Goal: Check status: Check status

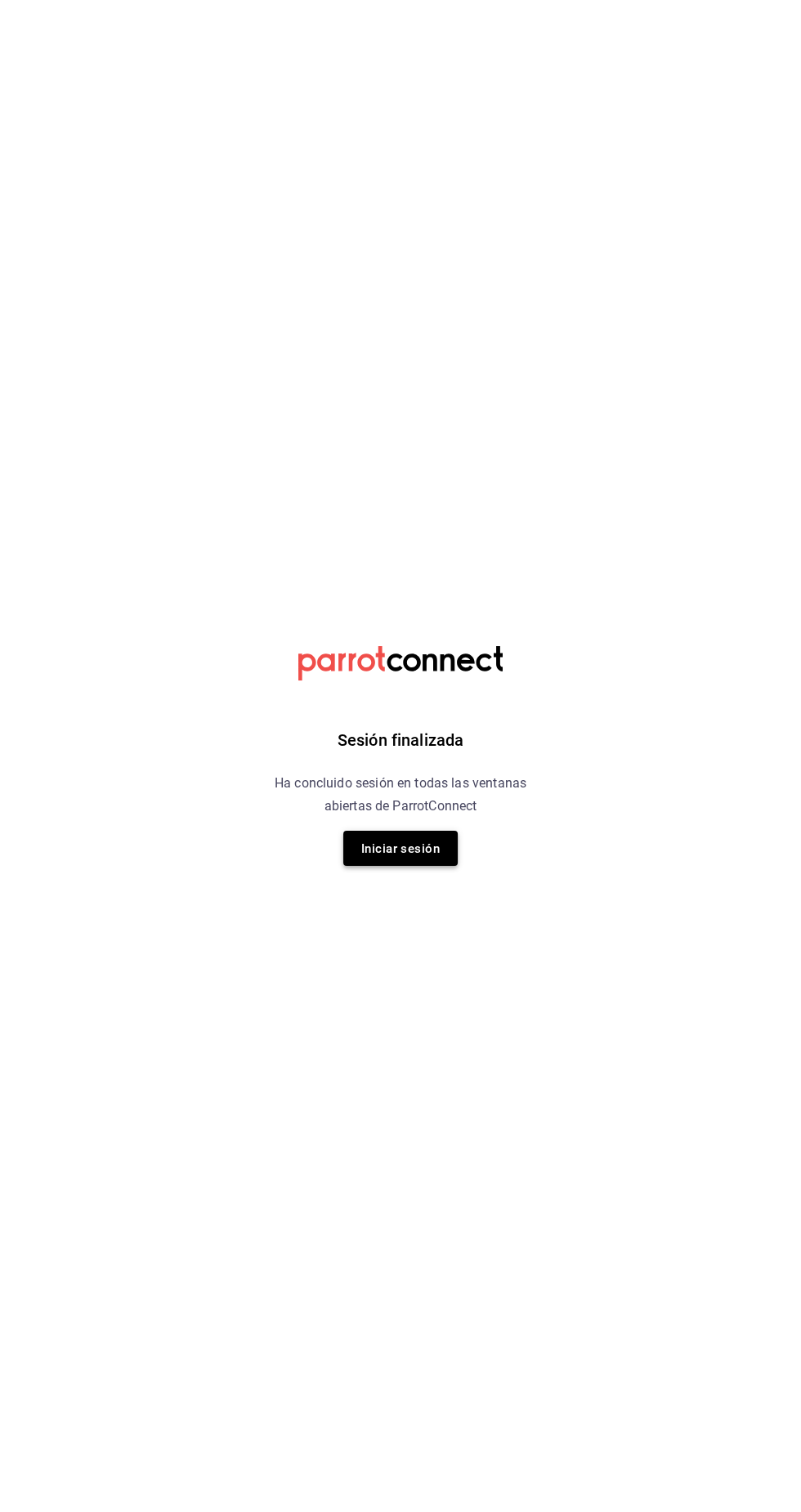
click at [439, 863] on button "Iniciar sesión" at bounding box center [400, 848] width 115 height 35
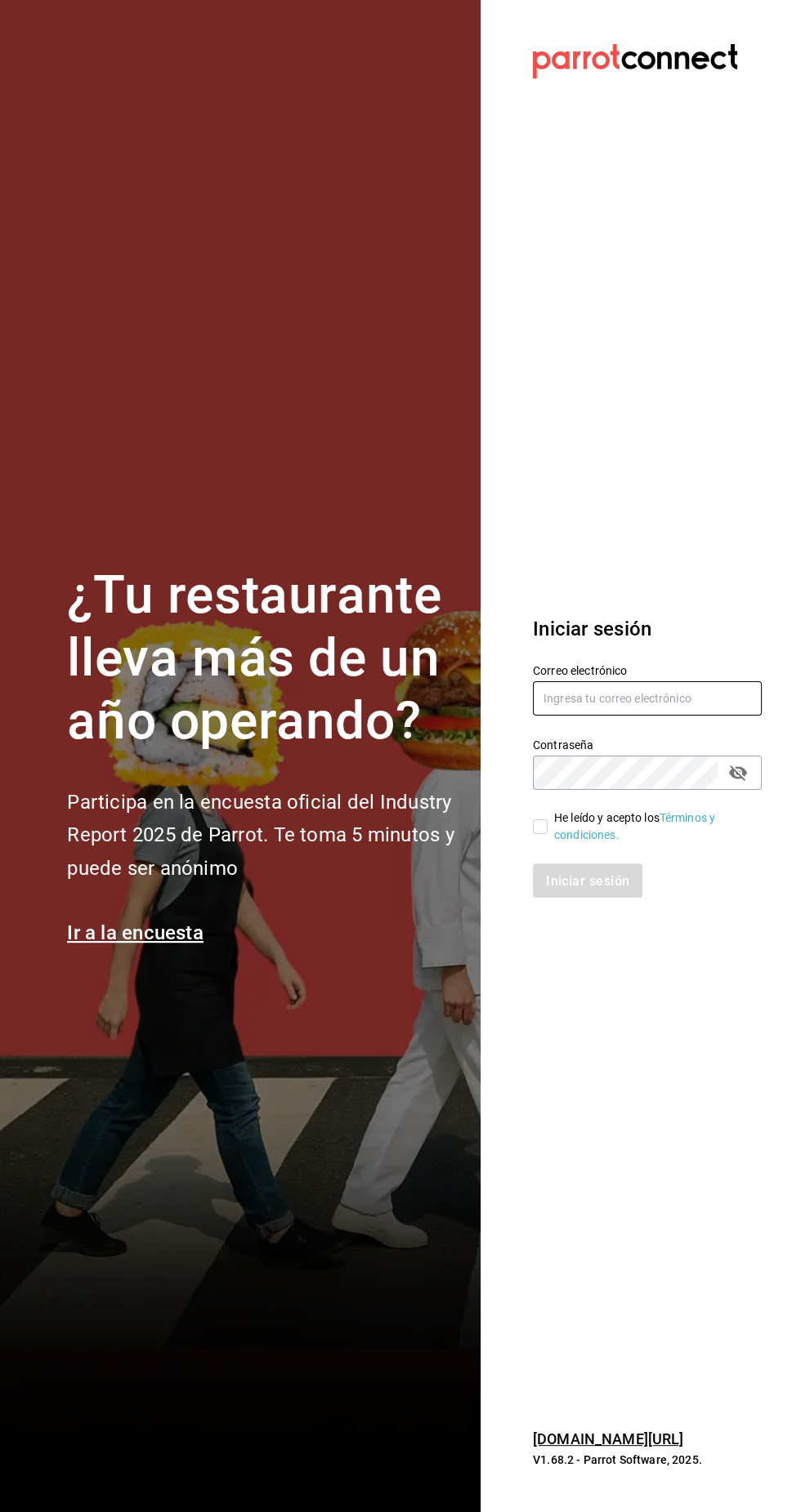
click at [587, 715] on input "text" at bounding box center [647, 698] width 229 height 34
click at [684, 715] on input "text" at bounding box center [647, 698] width 229 height 34
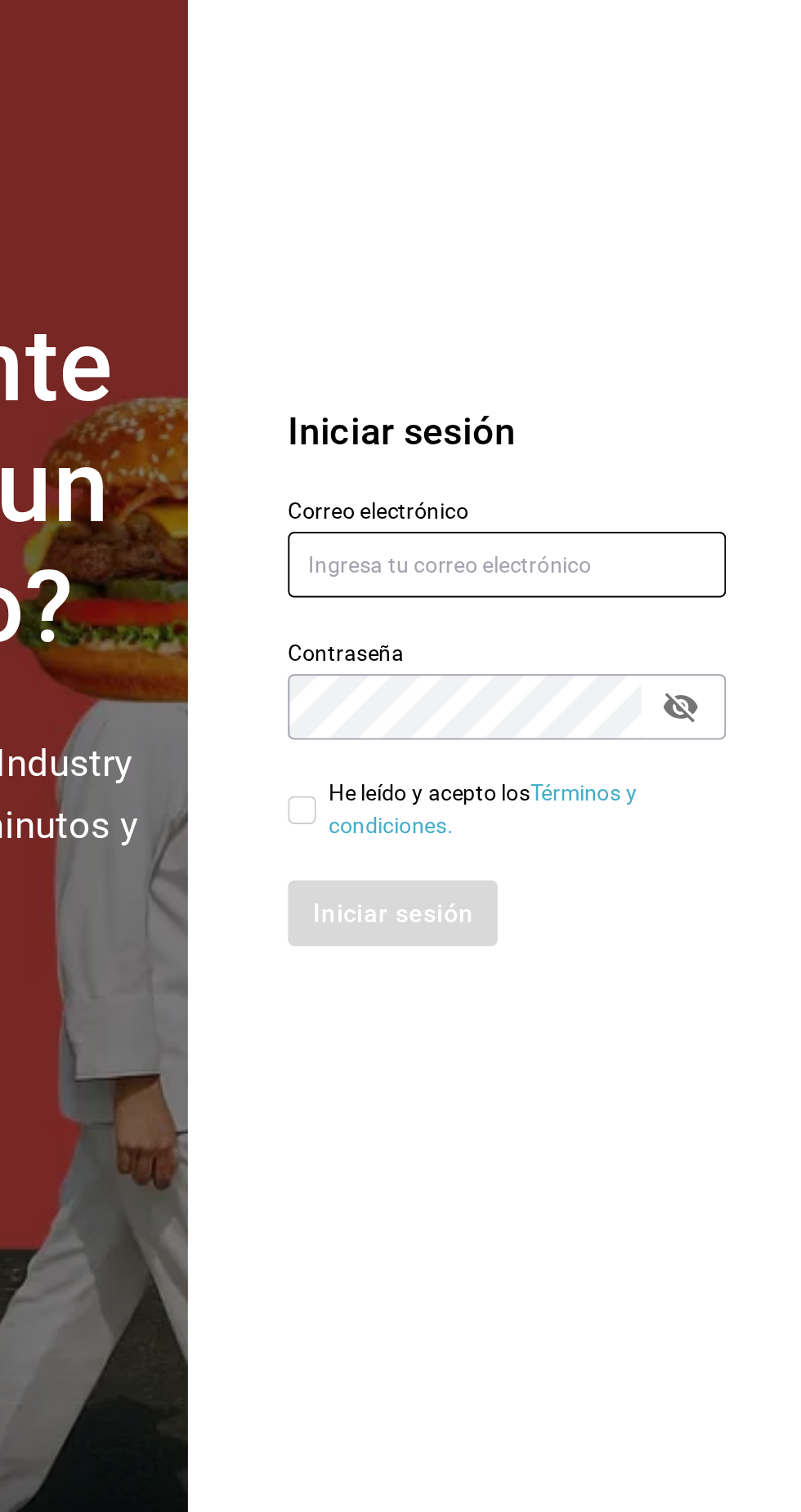
type input "josuecarranza94@bmr.com"
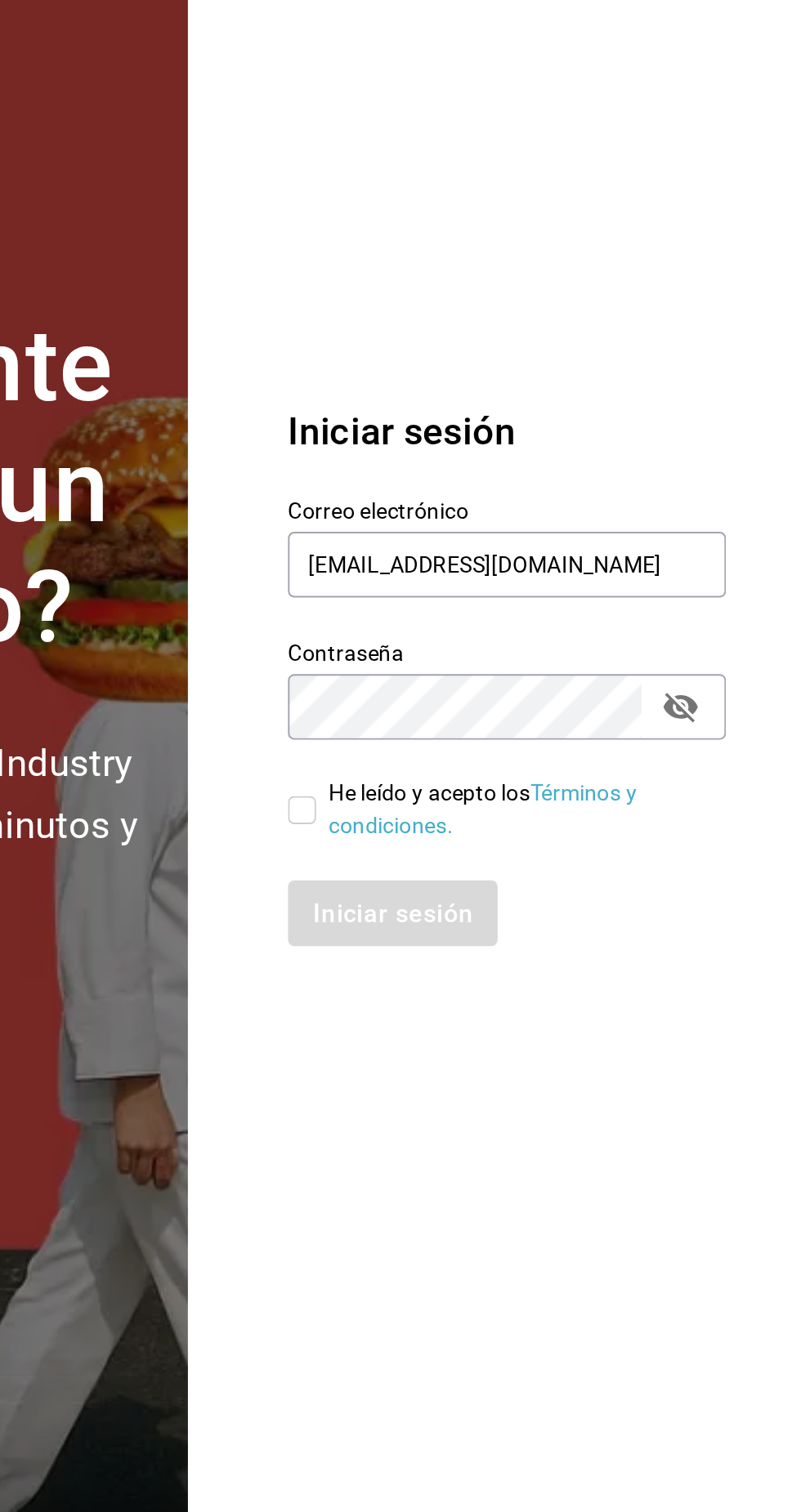
click at [541, 834] on input "He leído y acepto los Términos y condiciones." at bounding box center [541, 827] width 15 height 15
checkbox input "true"
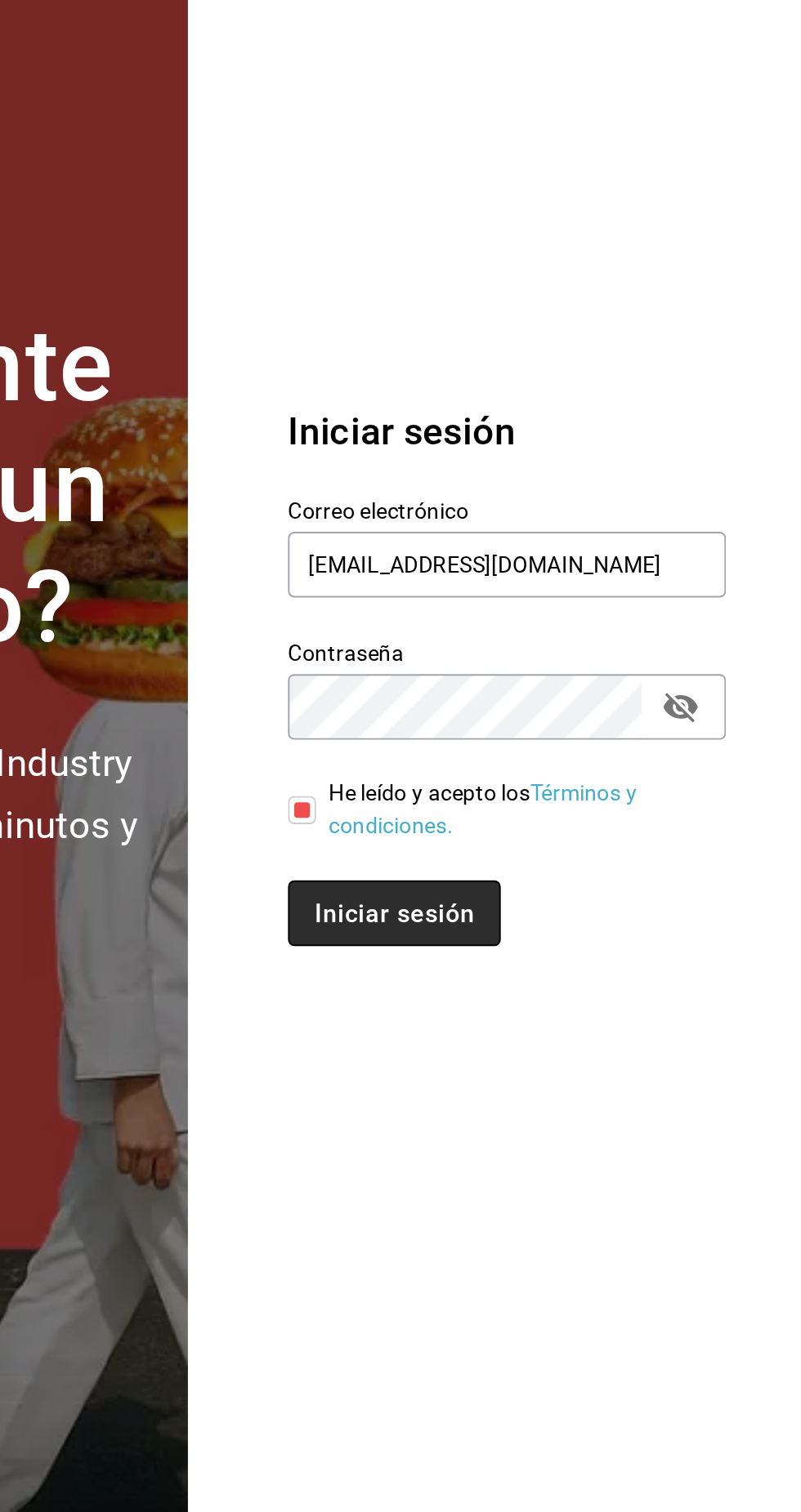
click at [599, 888] on font "Iniciar sesión" at bounding box center [588, 880] width 84 height 15
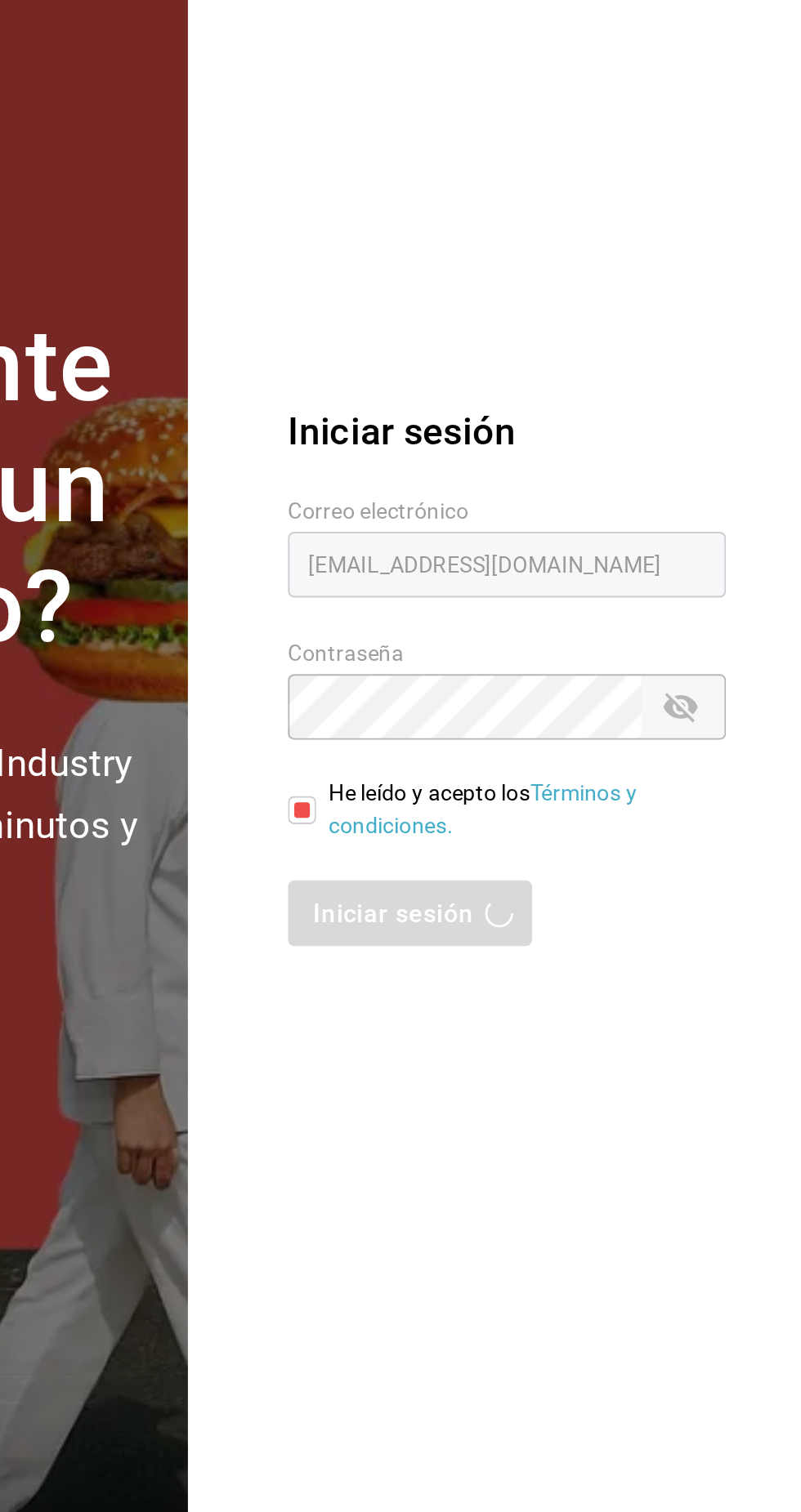
click at [630, 898] on div "Iniciar sesión" at bounding box center [647, 880] width 229 height 34
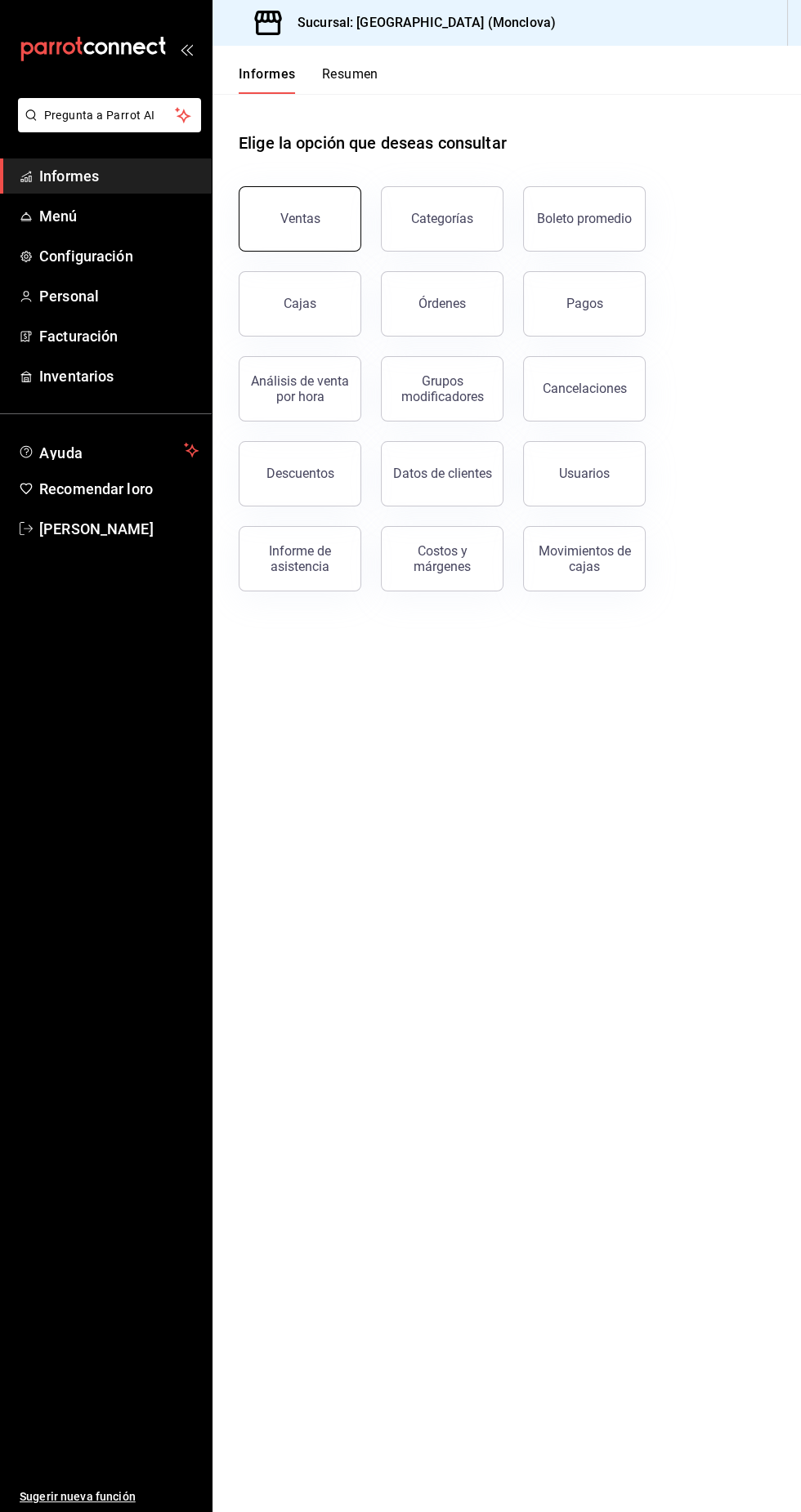
click at [325, 240] on button "Ventas" at bounding box center [299, 218] width 122 height 65
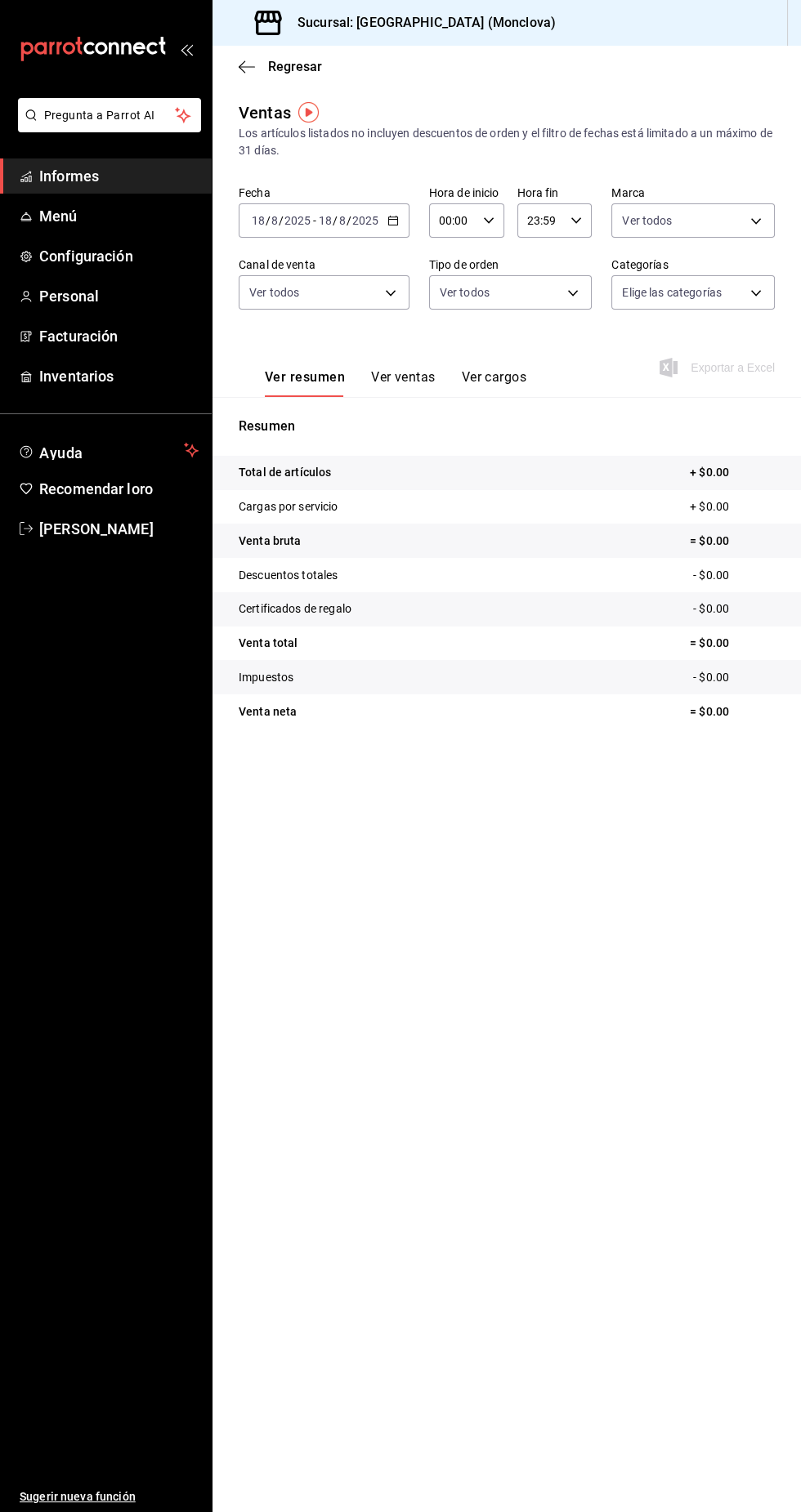
click at [392, 220] on icon "button" at bounding box center [393, 221] width 11 height 11
click at [318, 308] on span "Ayer" at bounding box center [315, 306] width 126 height 17
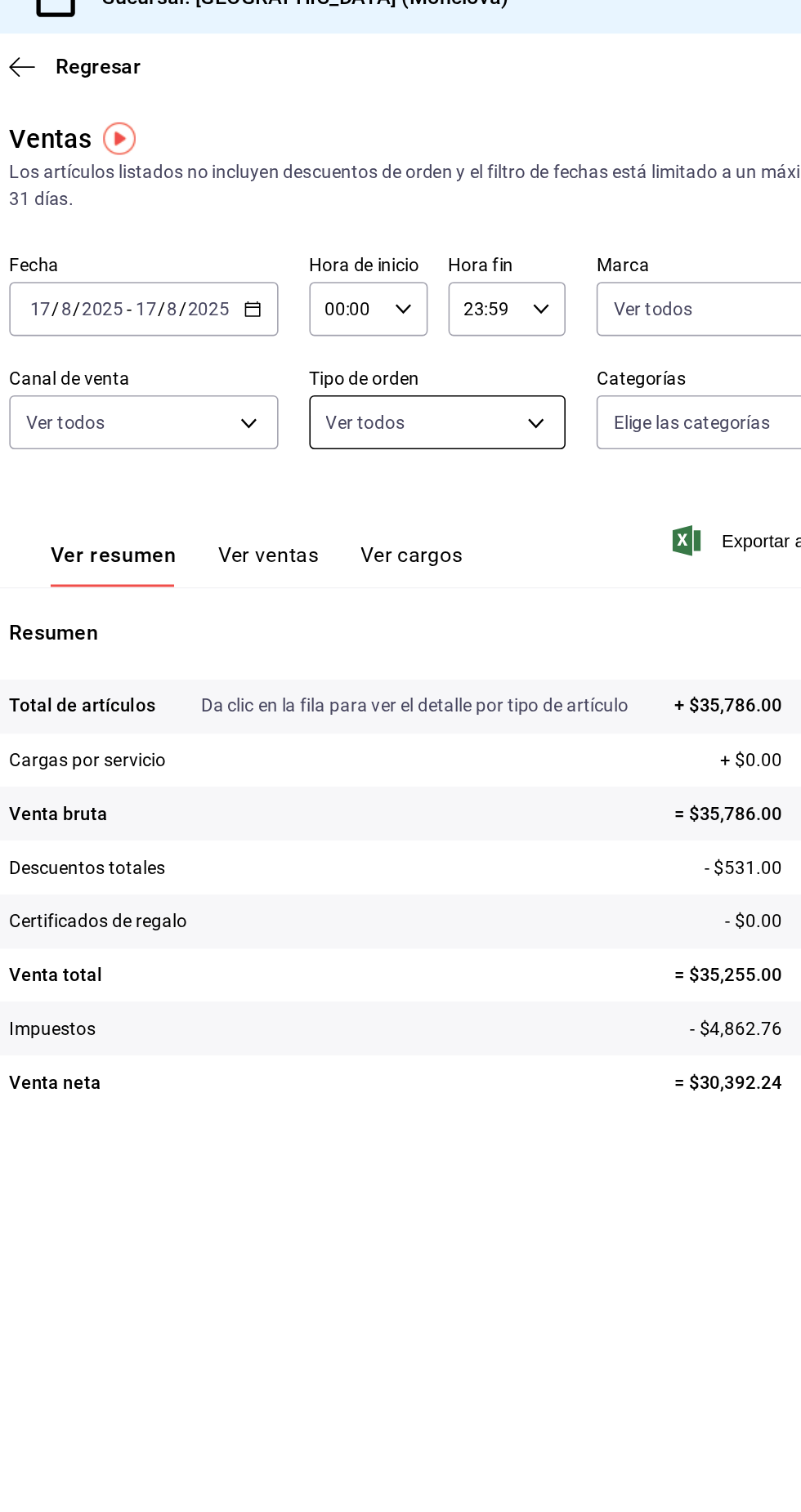
click at [533, 287] on body "Pregunta a Parrot AI Informes Menú Configuración Personal Facturación Inventari…" at bounding box center [400, 756] width 801 height 1512
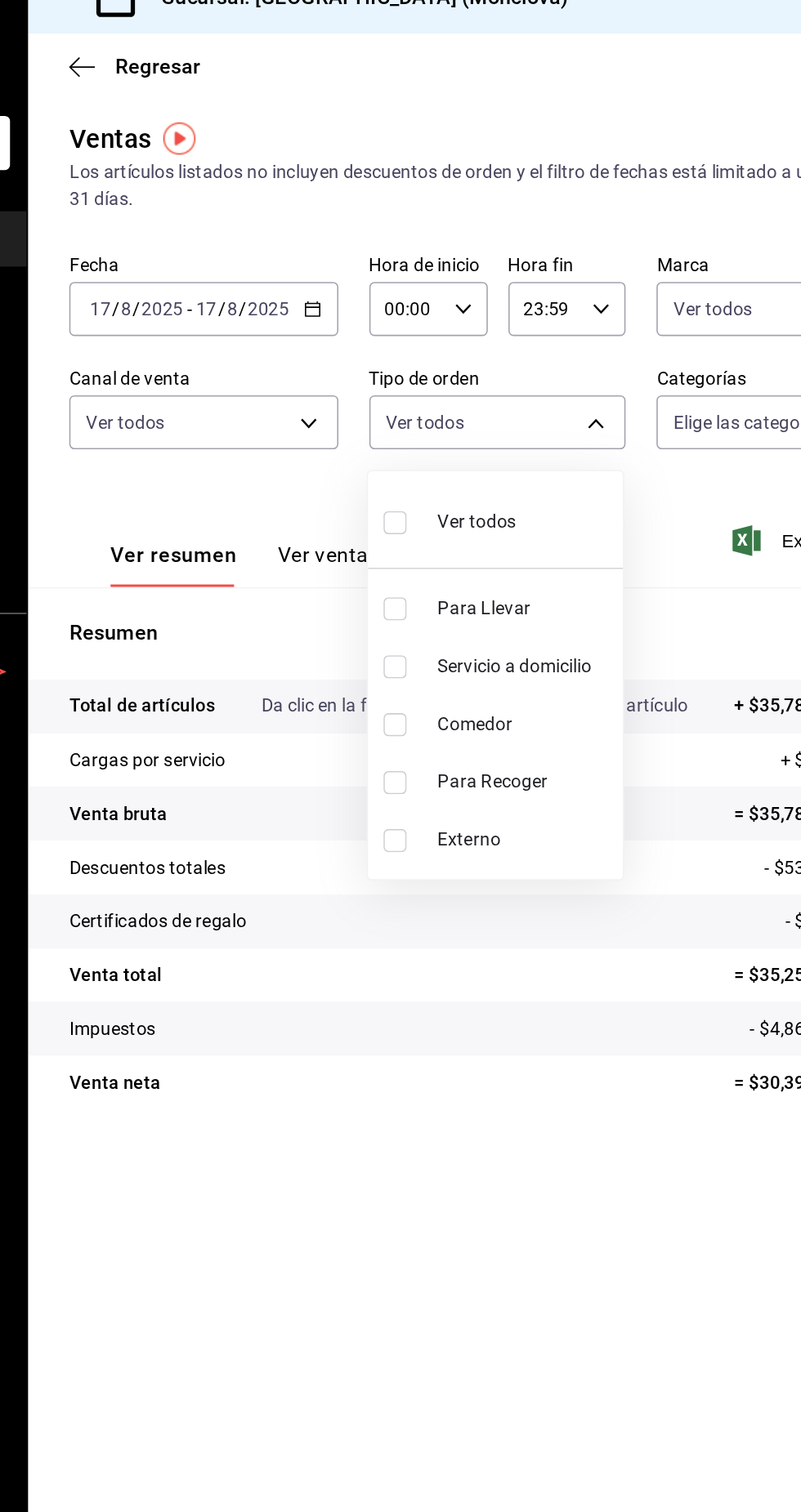
click at [485, 427] on li "Para Llevar" at bounding box center [509, 410] width 162 height 37
type input "85228e7a-0cc9-4b4d-8f4d-d065e8915bde"
checkbox input "true"
click at [539, 452] on font "Servicio a domicilio" at bounding box center [521, 447] width 98 height 13
type input "85228e7a-0cc9-4b4d-8f4d-d065e8915bde,3a3dfd45-f2a6-443b-9b6e-2023d6b699b8"
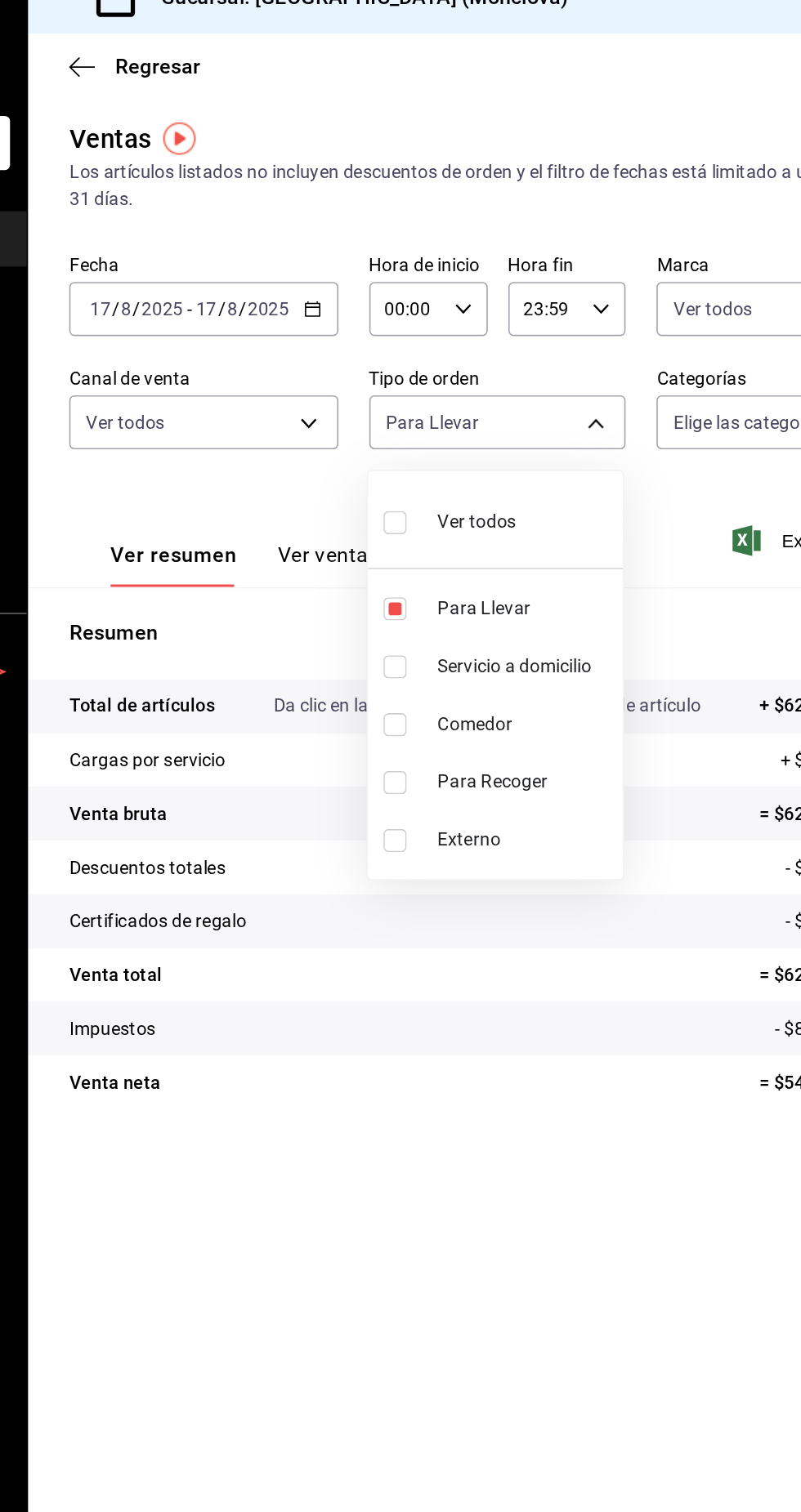
checkbox input "true"
click at [526, 514] on font "Para Recoger" at bounding box center [508, 521] width 70 height 13
type input "85228e7a-0cc9-4b4d-8f4d-d065e8915bde,3a3dfd45-f2a6-443b-9b6e-2023d6b699b8,8682c…"
checkbox input "true"
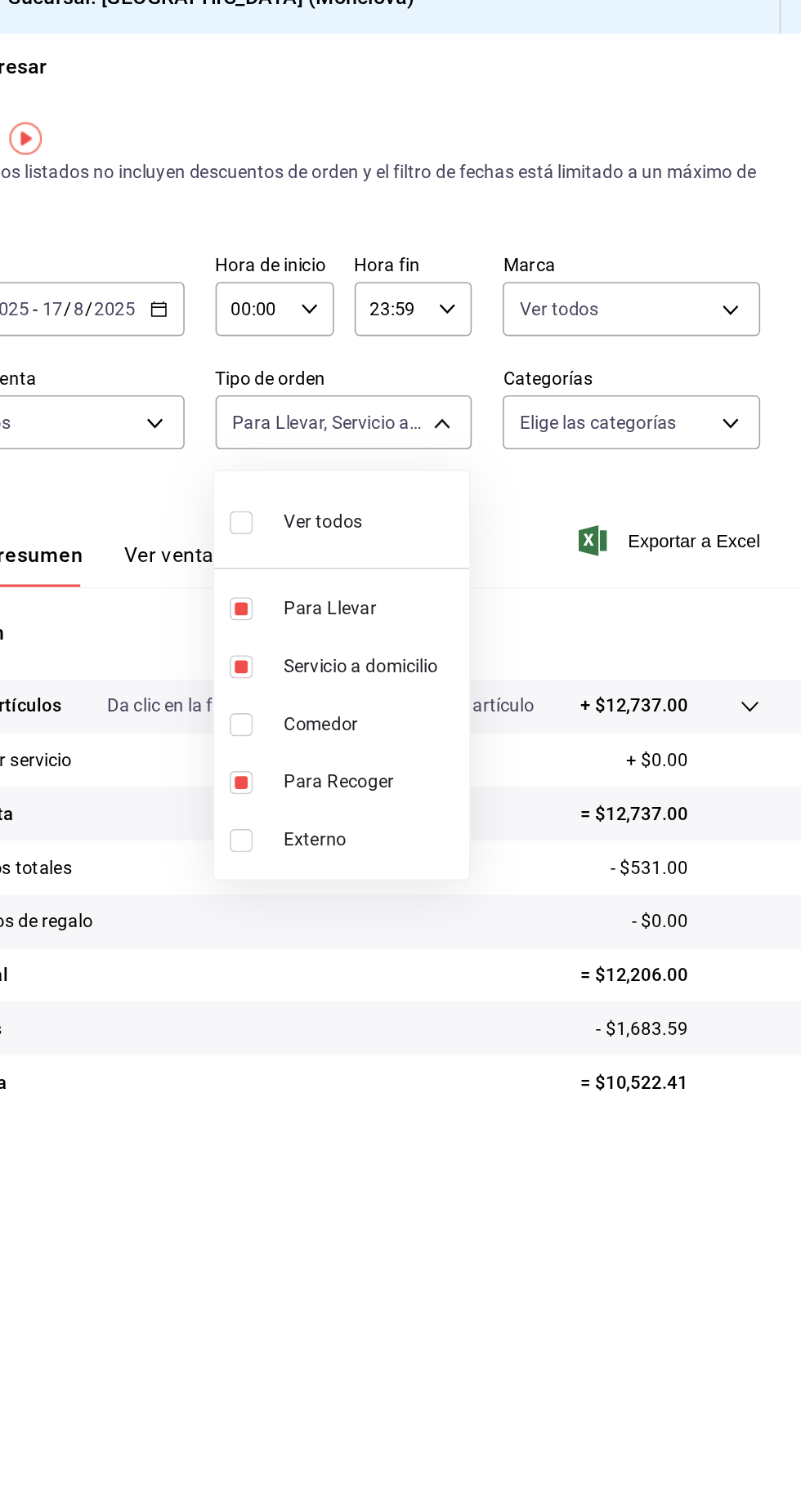
click at [555, 698] on div at bounding box center [400, 756] width 801 height 1512
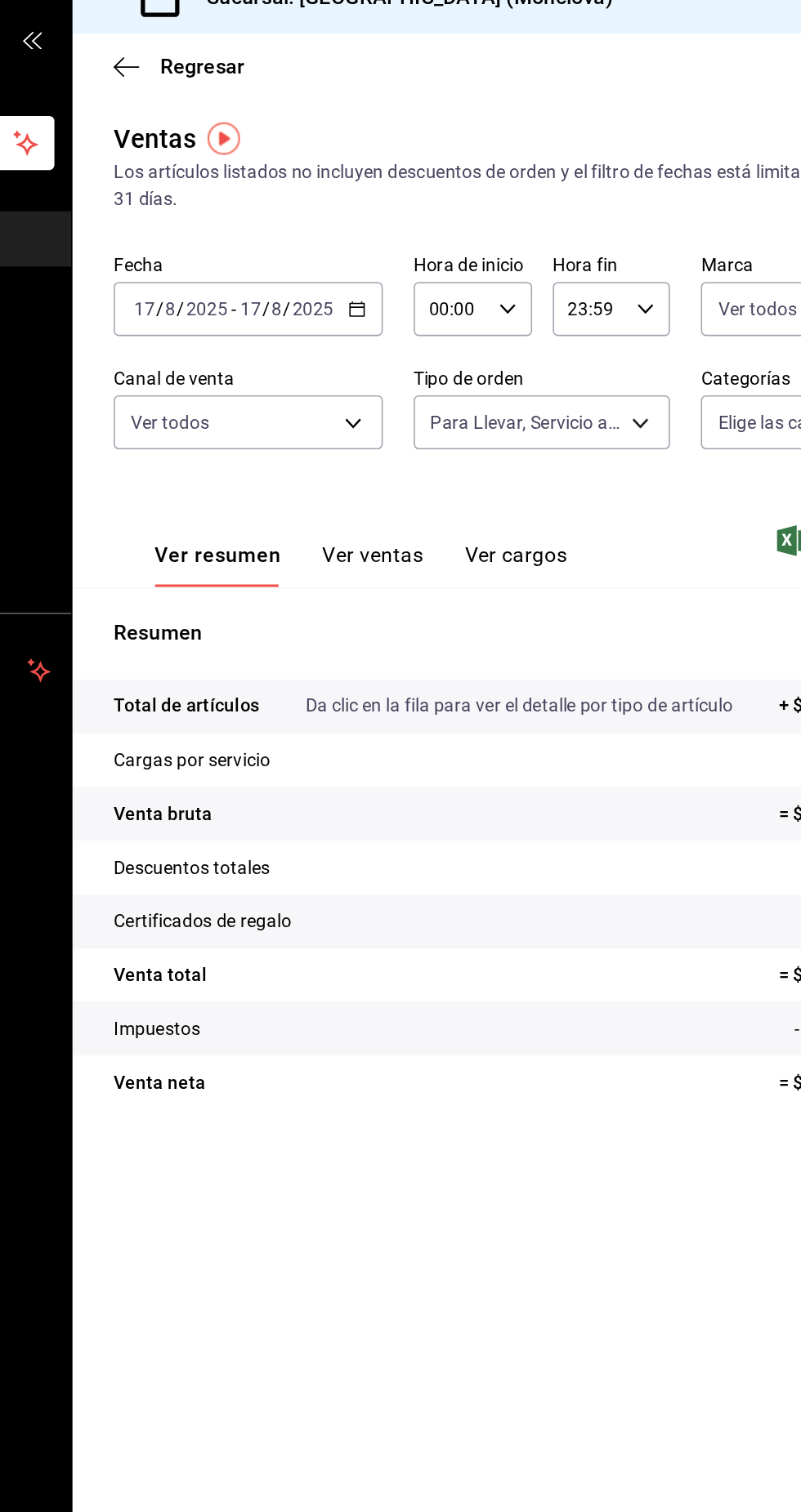
click at [392, 225] on \(Stroke\) "button" at bounding box center [393, 220] width 9 height 9
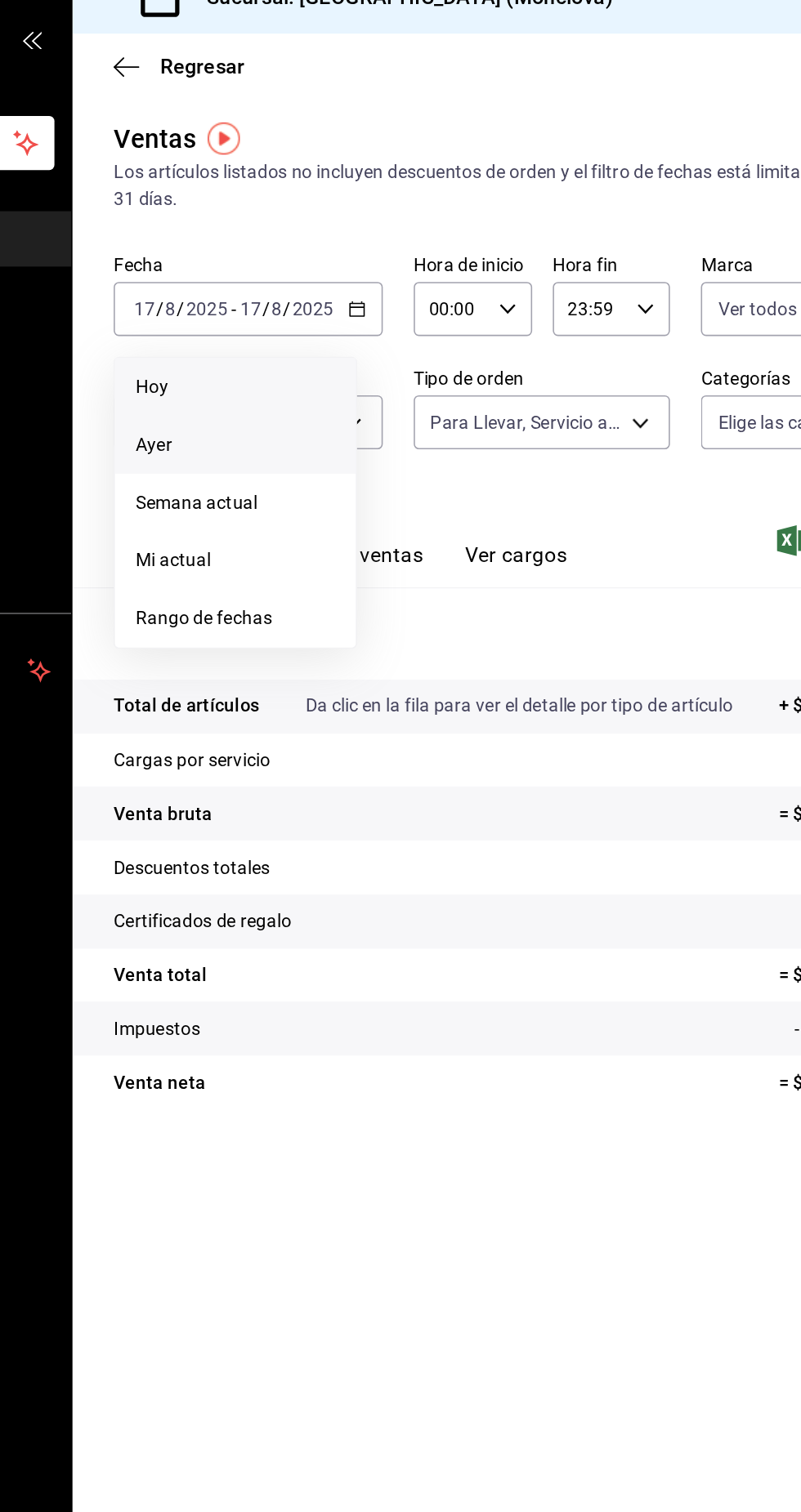
click at [378, 267] on span "Hoy" at bounding box center [315, 270] width 126 height 17
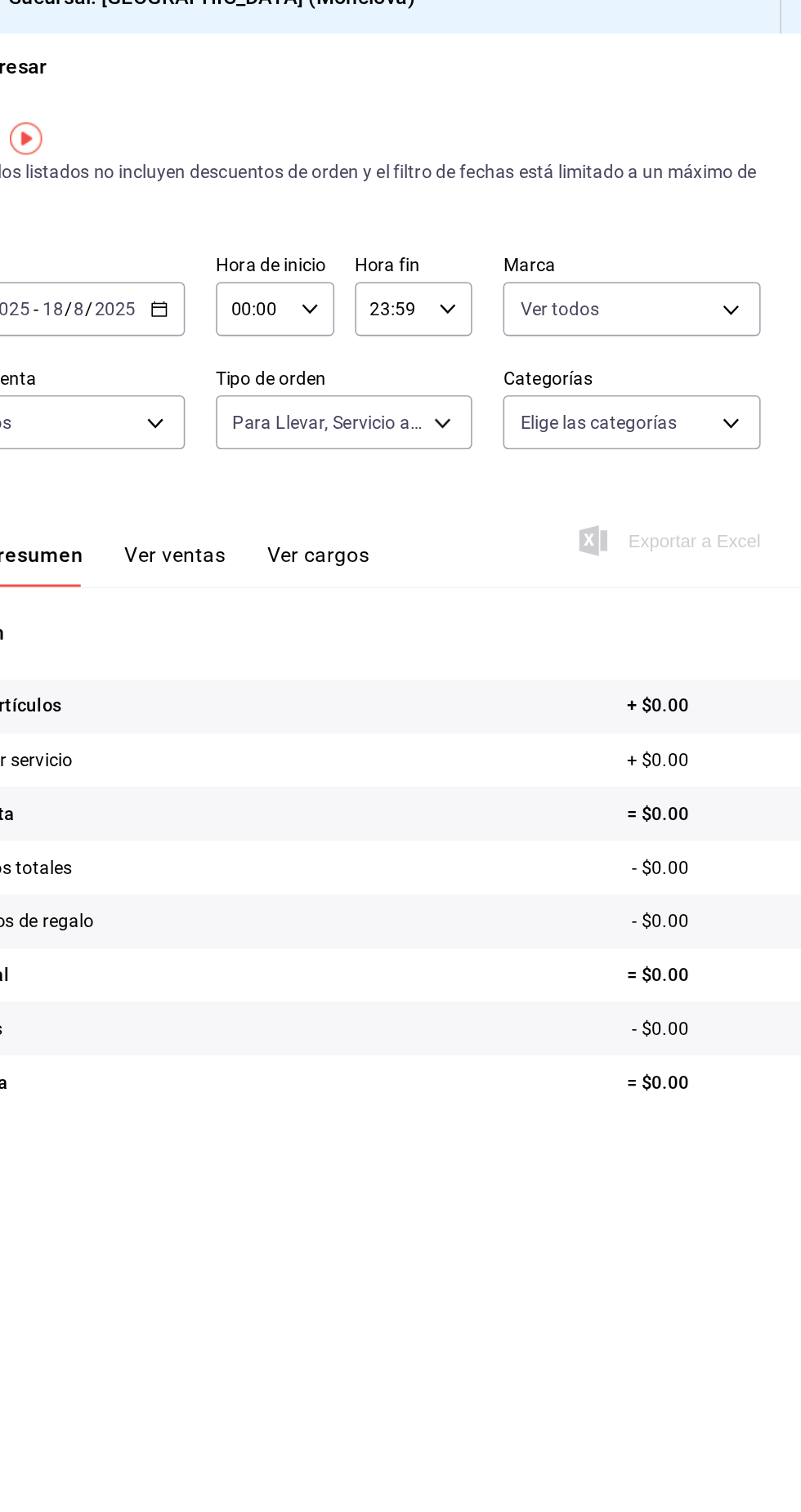
click at [452, 225] on input "00:00" at bounding box center [453, 220] width 47 height 32
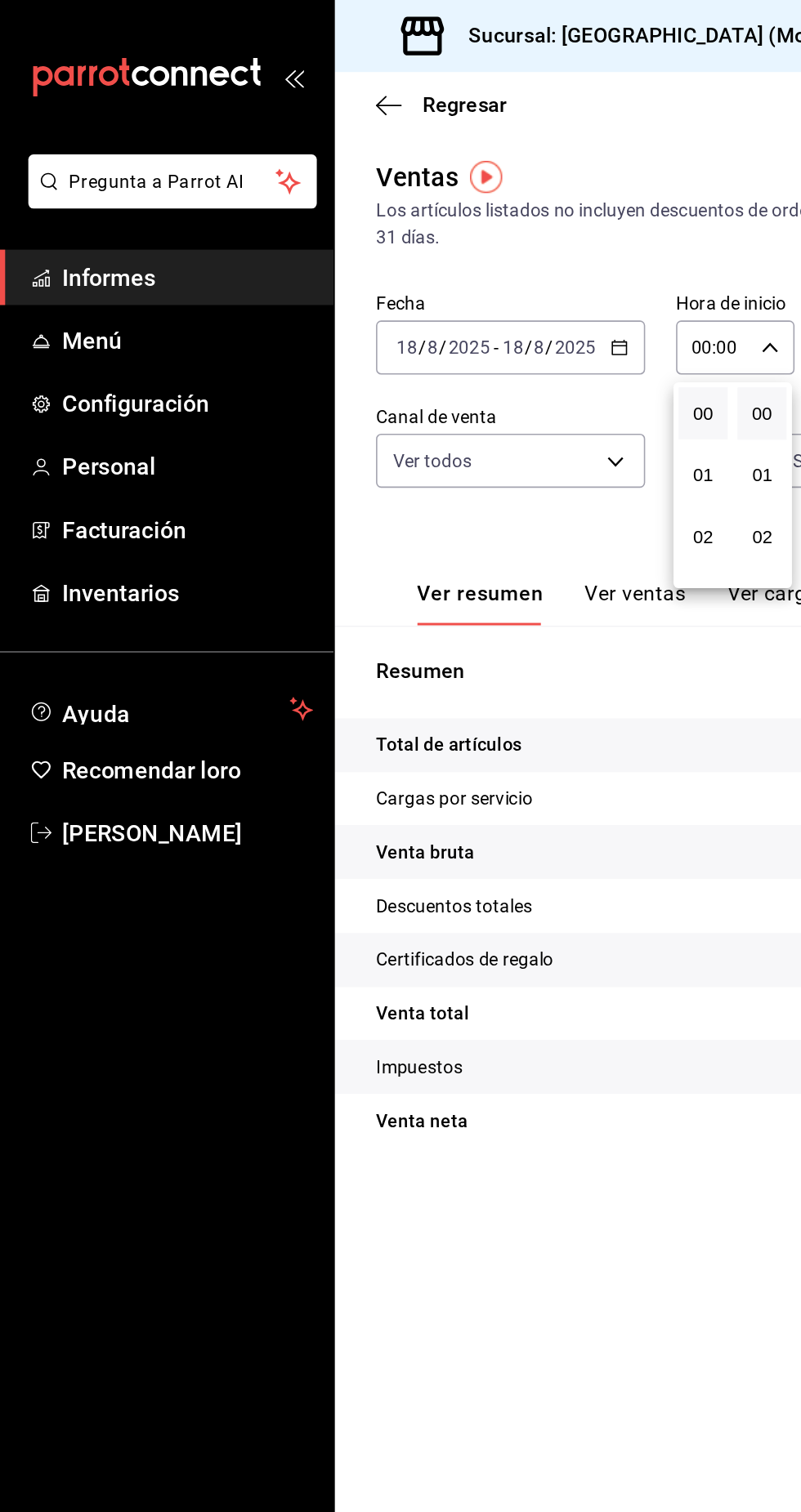
click at [407, 109] on div at bounding box center [400, 756] width 801 height 1512
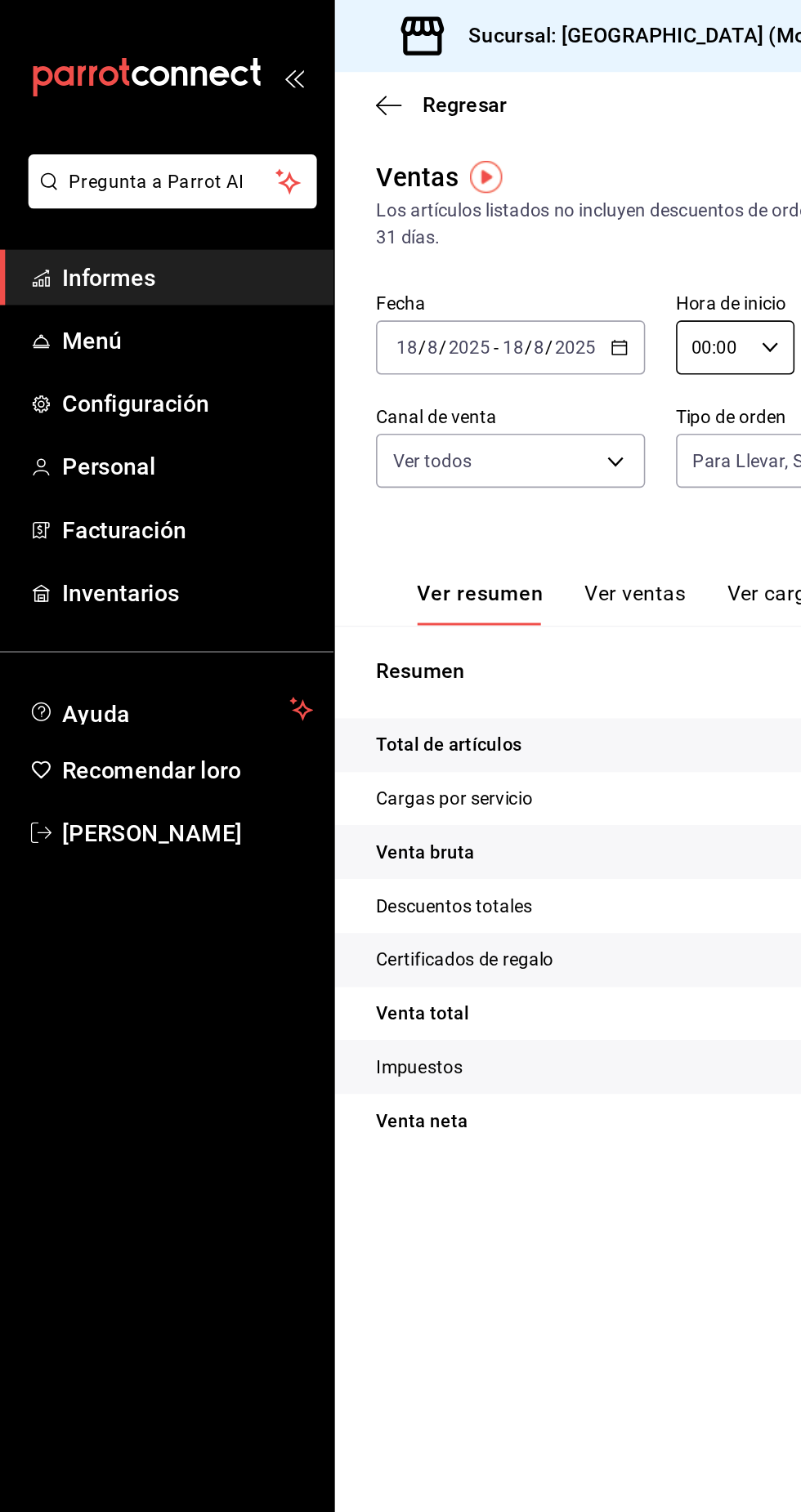
click at [347, 232] on div "[DATE] [DATE] - [DATE] [DATE]" at bounding box center [324, 220] width 171 height 34
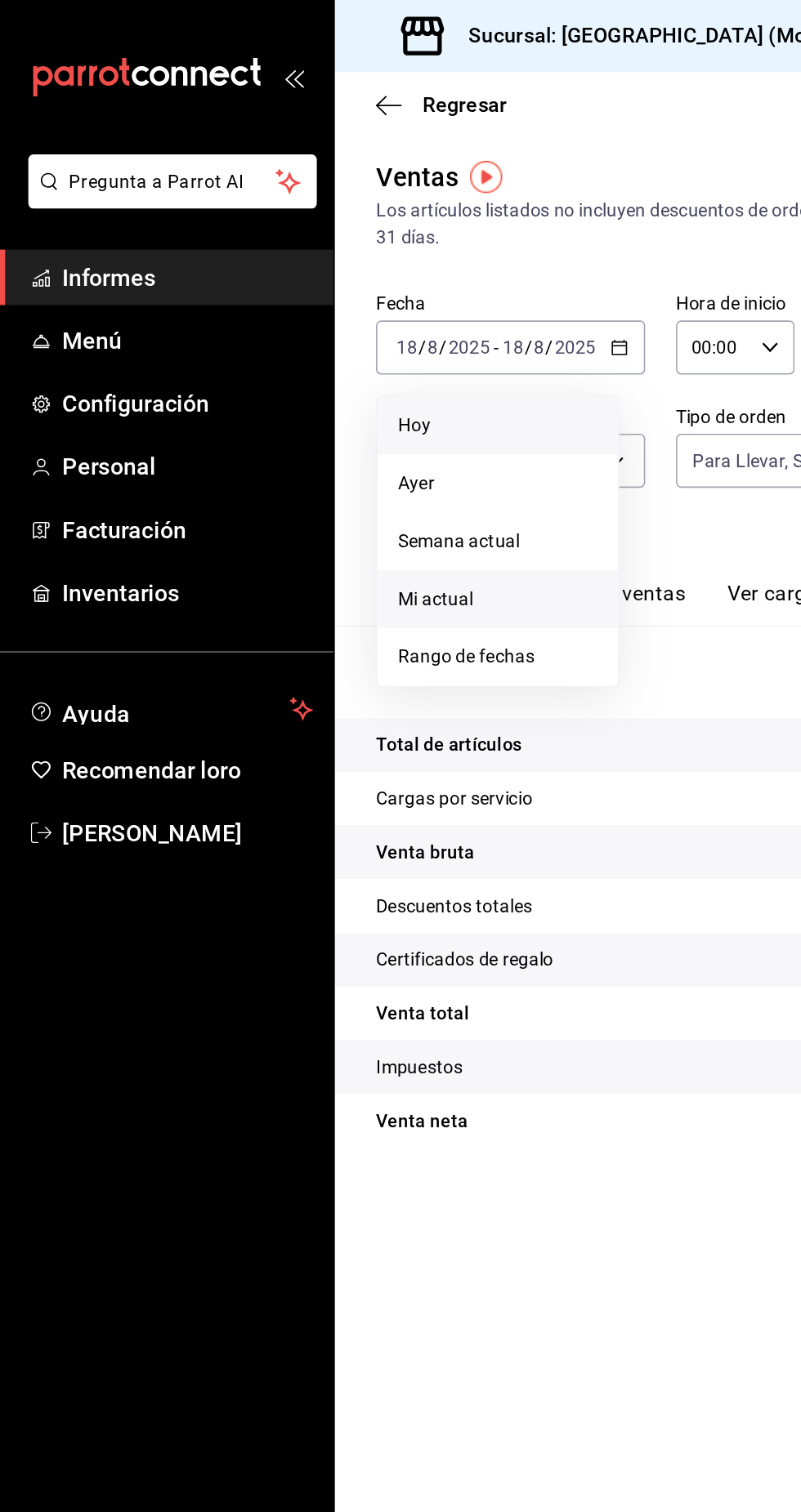
click at [328, 379] on span "Mi actual" at bounding box center [315, 380] width 126 height 17
